Goal: Task Accomplishment & Management: Use online tool/utility

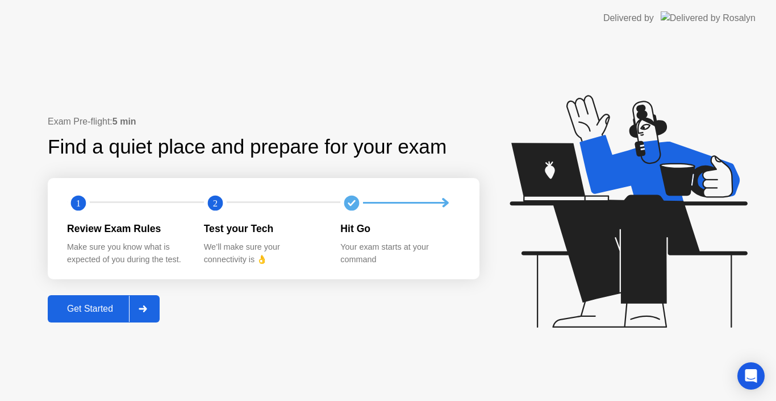
click at [154, 304] on div at bounding box center [142, 309] width 27 height 26
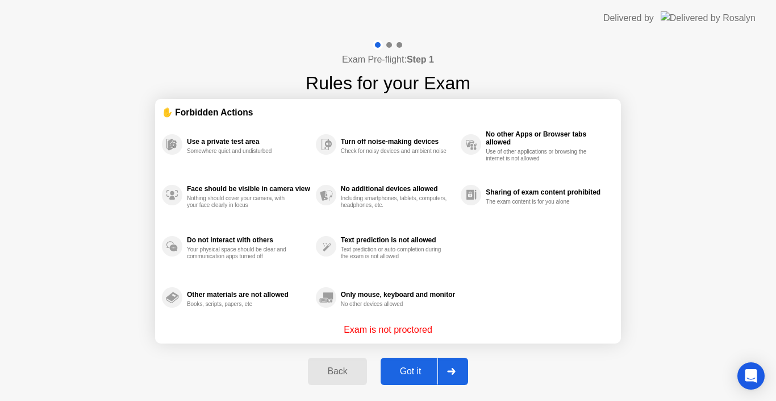
click at [415, 361] on button "Got it" at bounding box center [425, 371] width 88 height 27
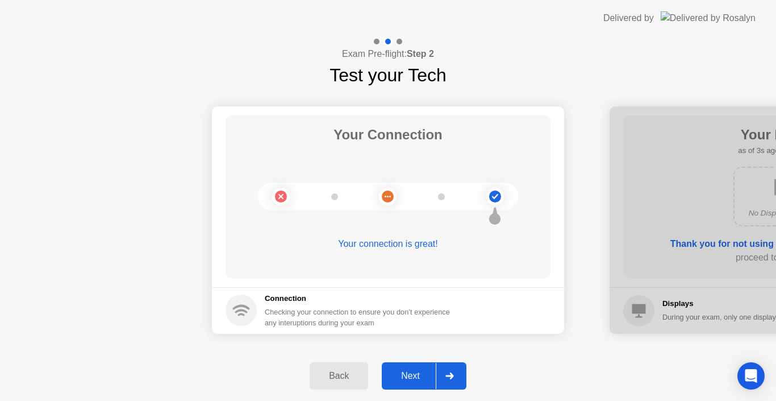
click at [444, 375] on div at bounding box center [449, 376] width 27 height 26
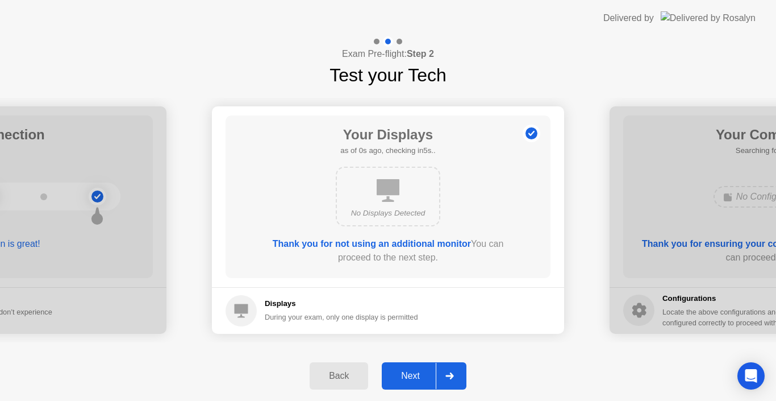
click at [443, 375] on div at bounding box center [449, 376] width 27 height 26
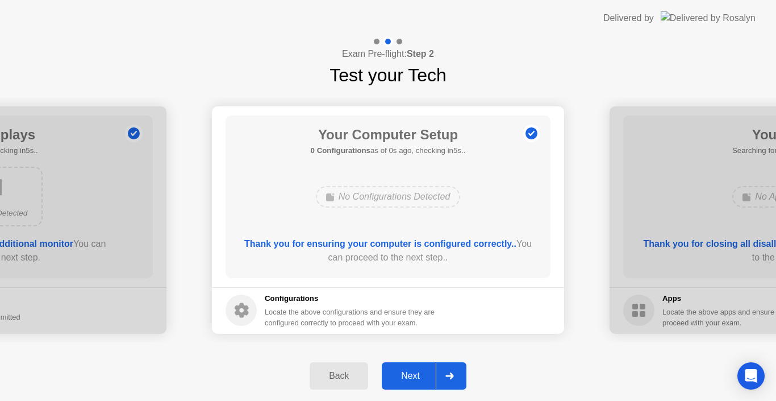
click at [443, 375] on div at bounding box center [449, 376] width 27 height 26
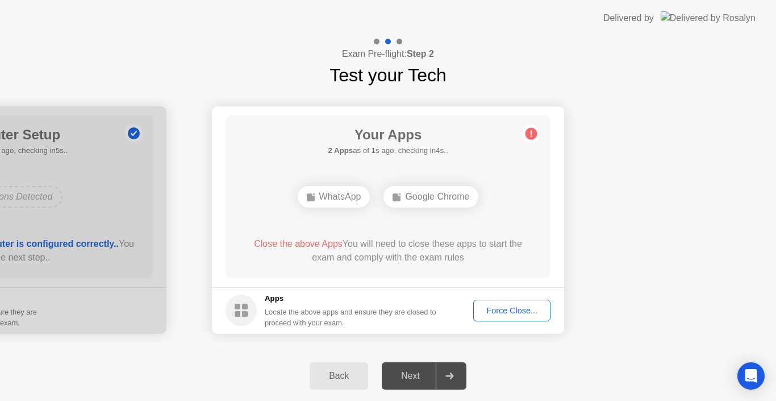
click at [443, 375] on div at bounding box center [449, 376] width 27 height 26
click at [521, 302] on button "Force Close..." at bounding box center [511, 311] width 77 height 22
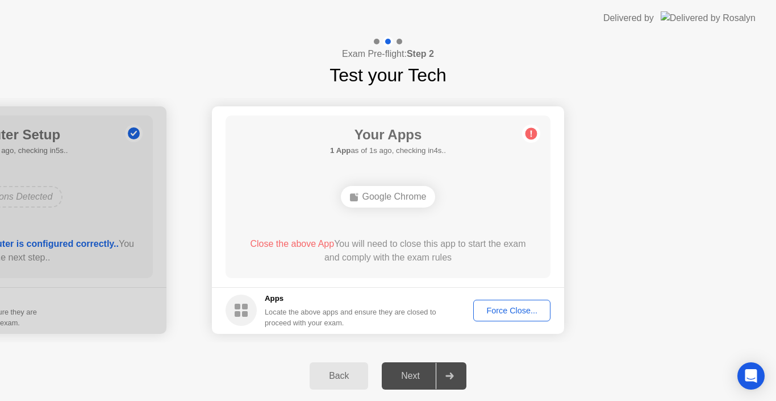
click at [478, 318] on button "Force Close..." at bounding box center [511, 311] width 77 height 22
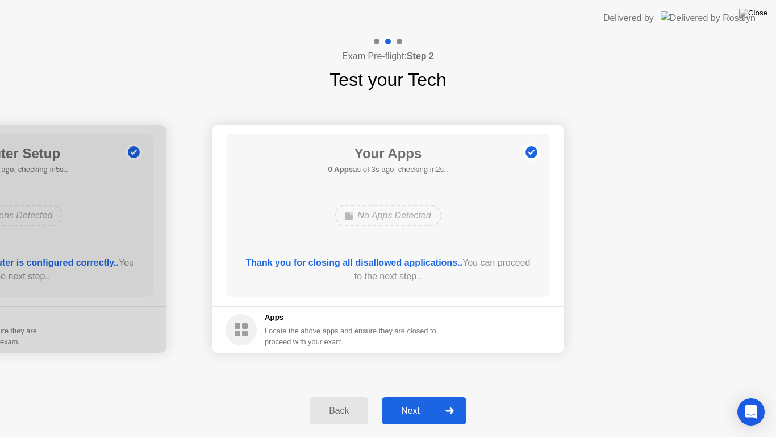
click at [443, 400] on div at bounding box center [449, 410] width 27 height 26
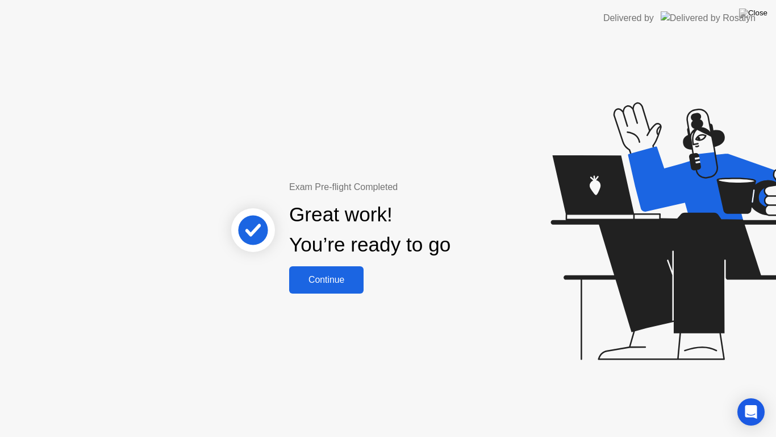
click at [332, 276] on div "Continue" at bounding box center [327, 280] width 68 height 10
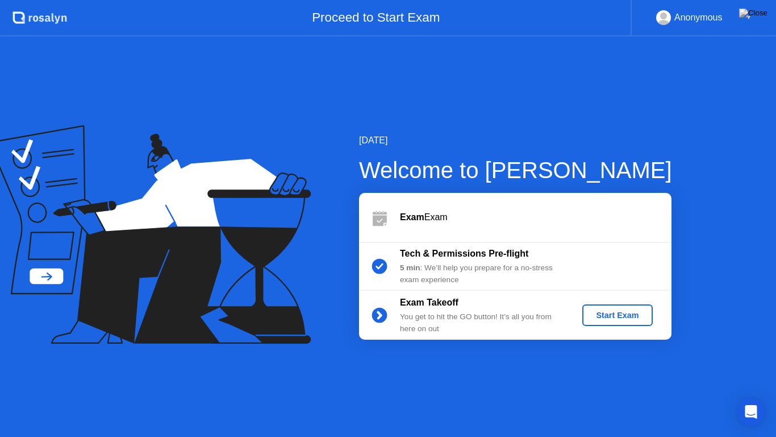
click at [609, 313] on div "Start Exam" at bounding box center [617, 314] width 61 height 9
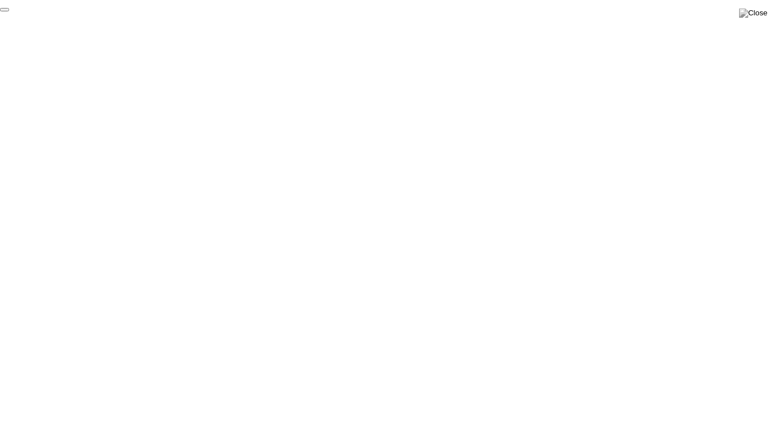
click div "End Proctoring Session"
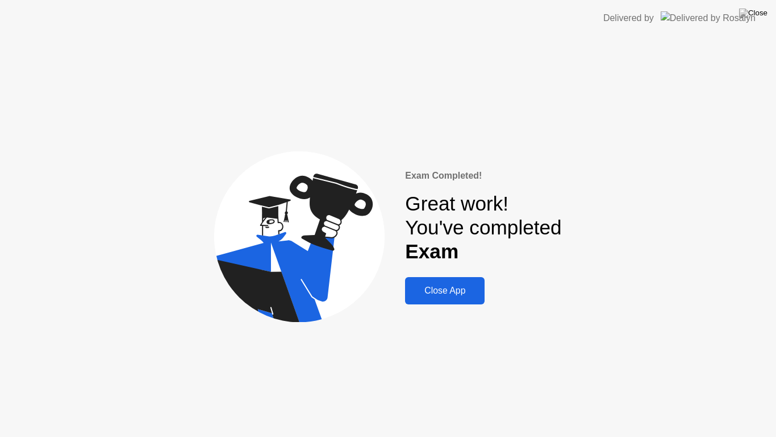
click at [447, 283] on button "Close App" at bounding box center [445, 290] width 80 height 27
